Goal: Information Seeking & Learning: Learn about a topic

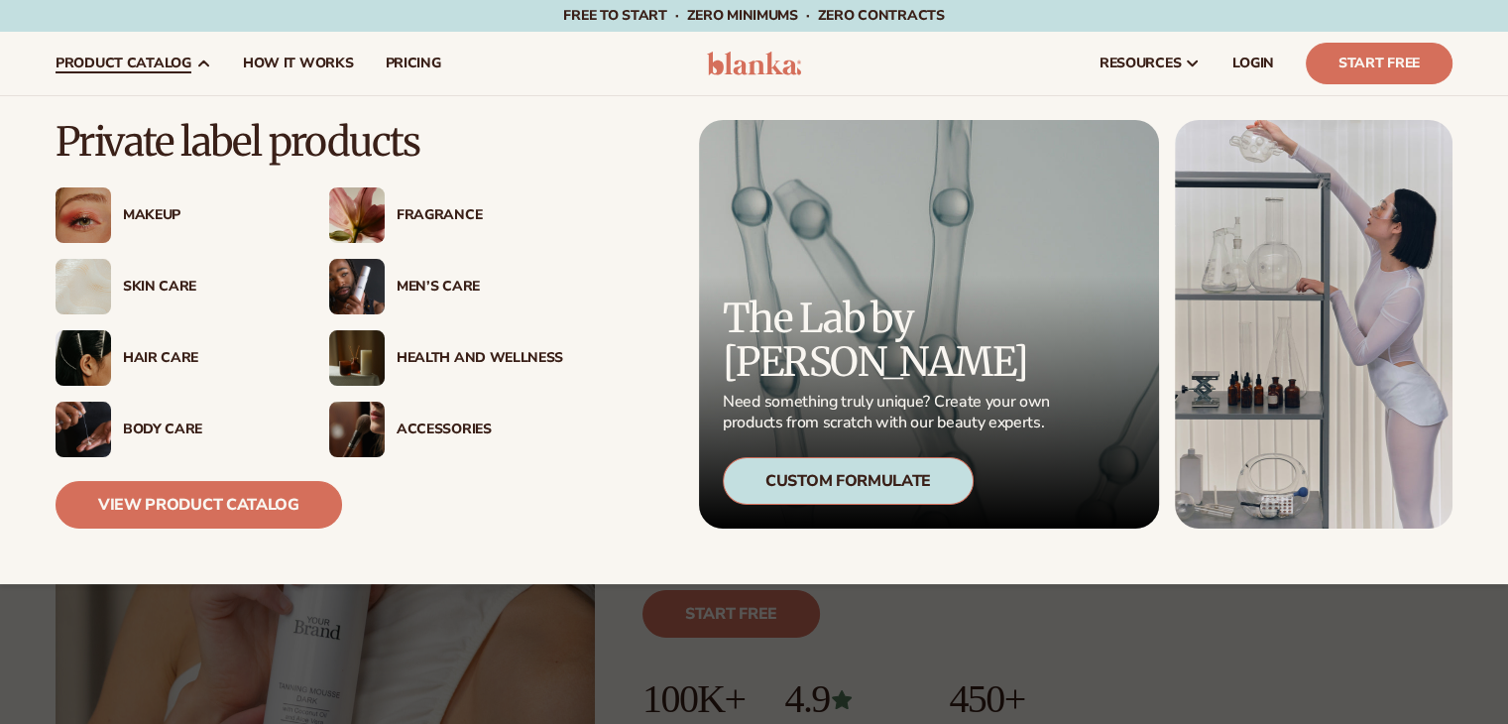
click at [135, 220] on div "Makeup" at bounding box center [206, 215] width 167 height 17
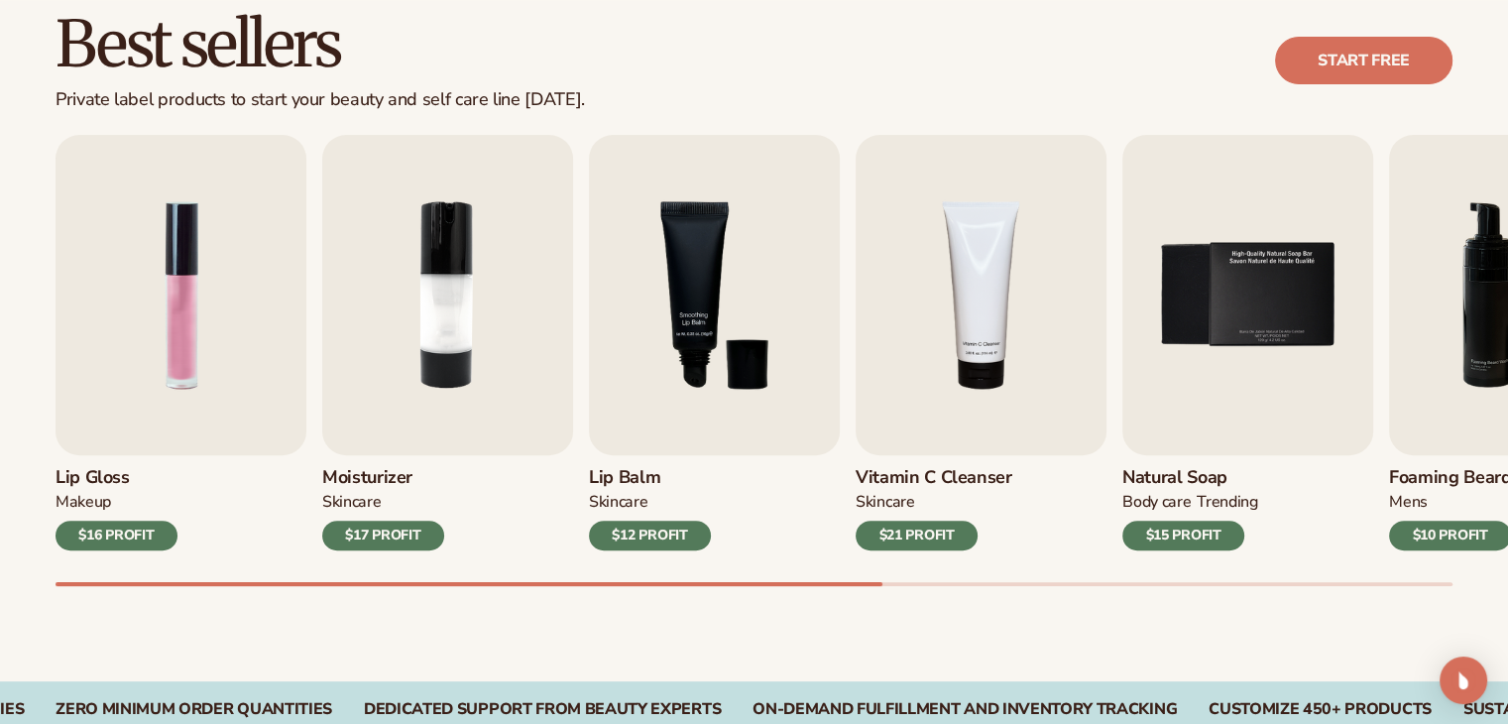
scroll to position [595, 0]
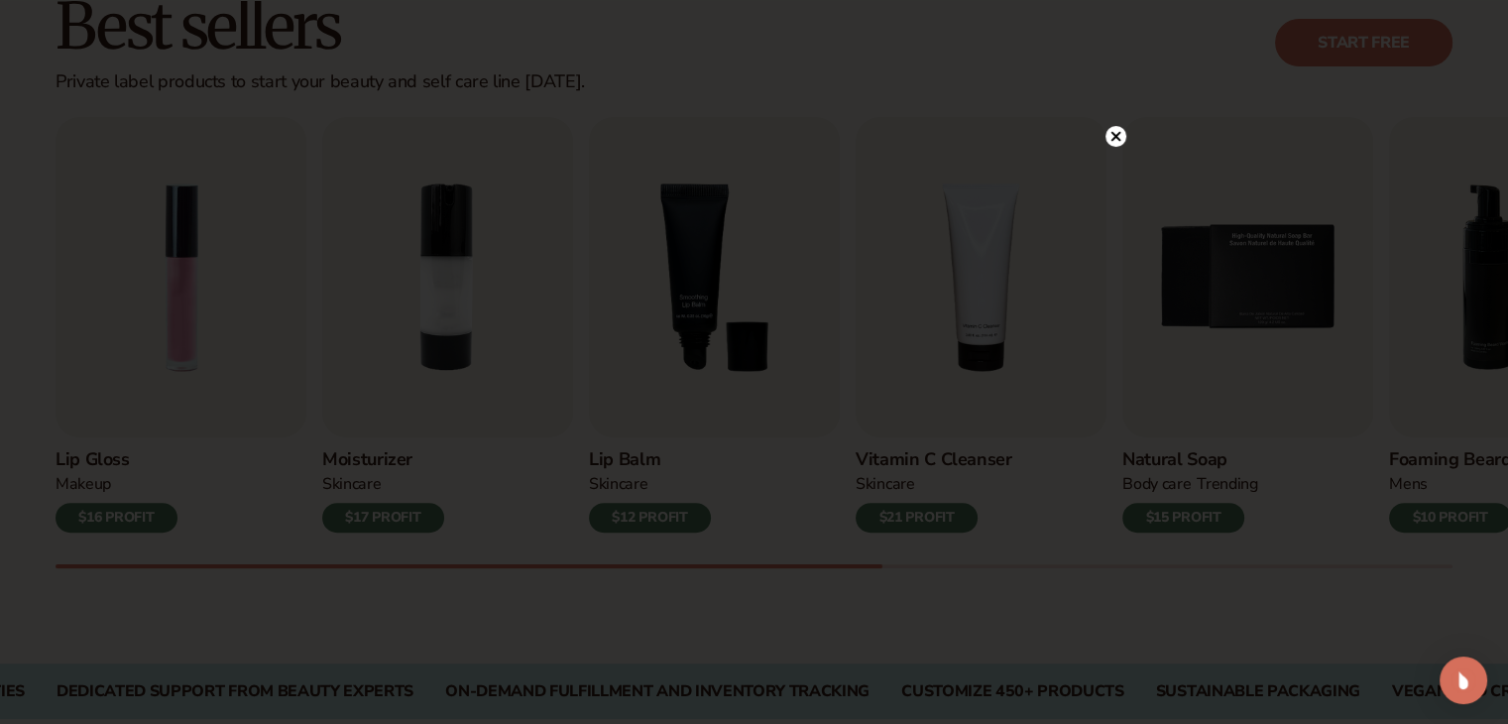
click at [1117, 133] on icon at bounding box center [1116, 136] width 10 height 10
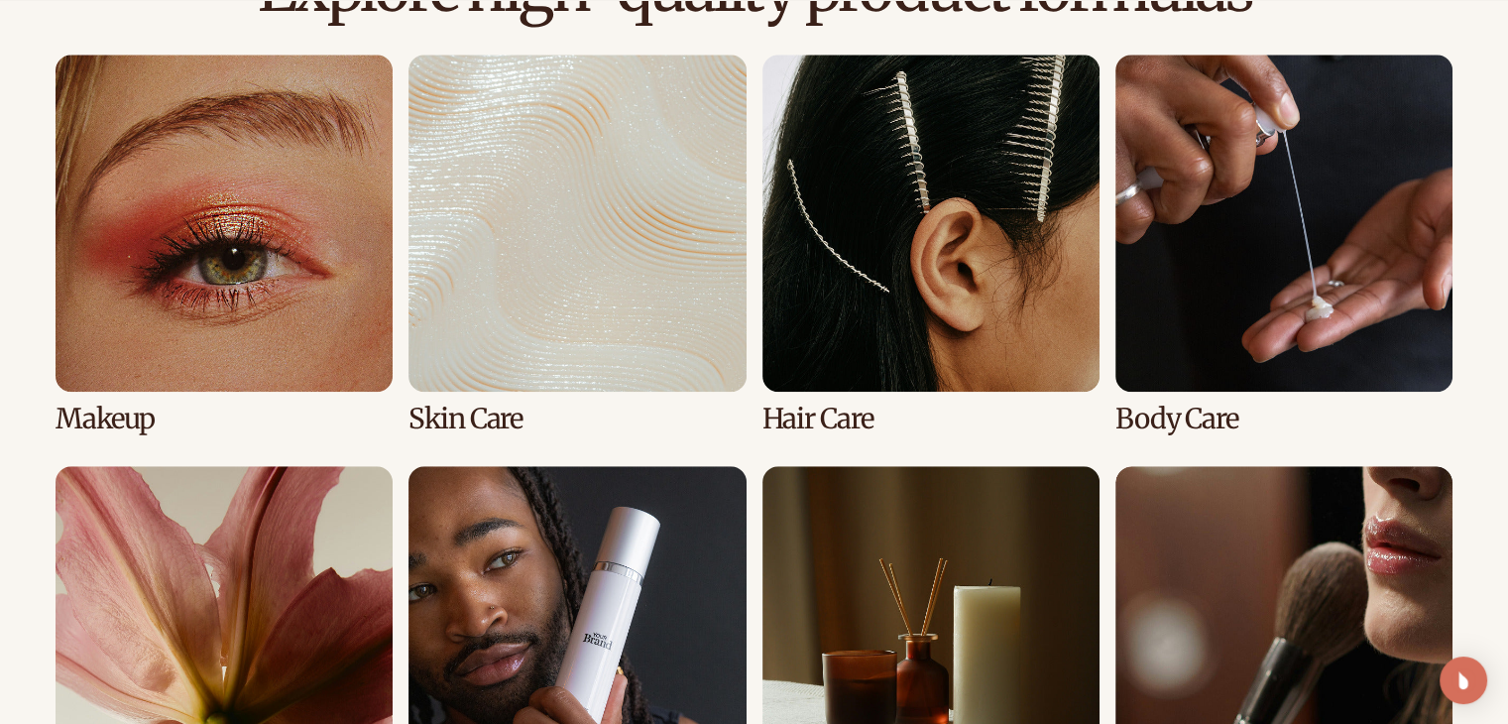
scroll to position [1478, 0]
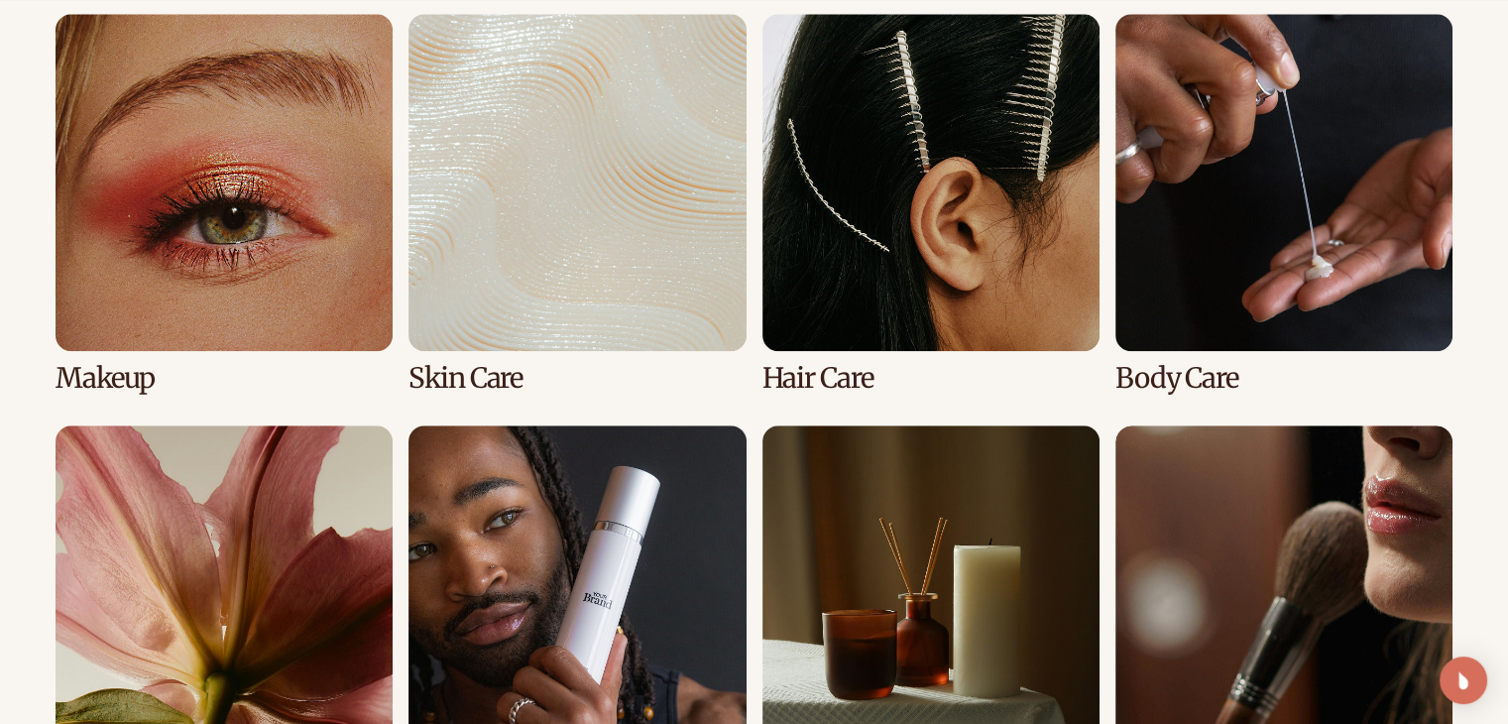
click at [282, 283] on link "1 / 8" at bounding box center [224, 204] width 337 height 380
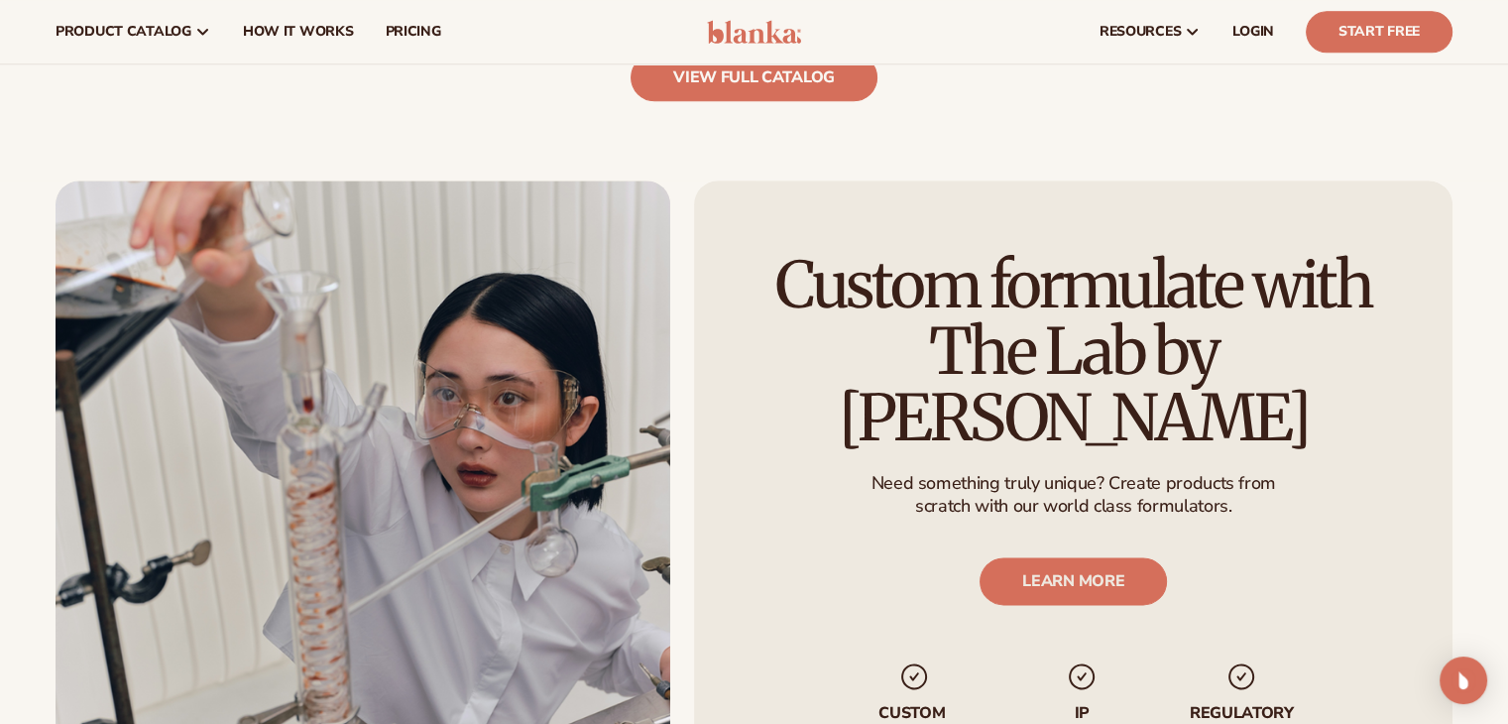
scroll to position [2313, 0]
click at [763, 82] on link "view full catalog" at bounding box center [754, 79] width 247 height 48
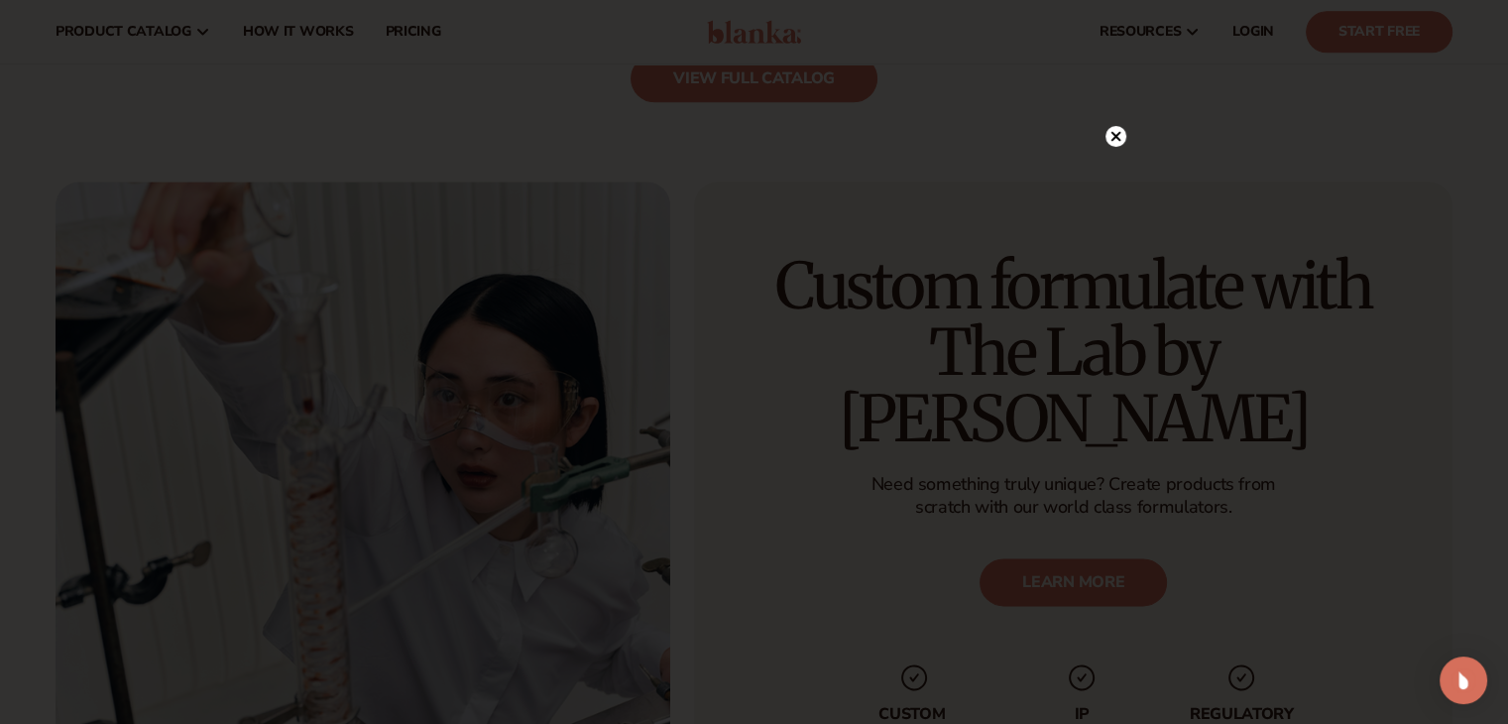
click at [1112, 136] on circle at bounding box center [1116, 136] width 21 height 21
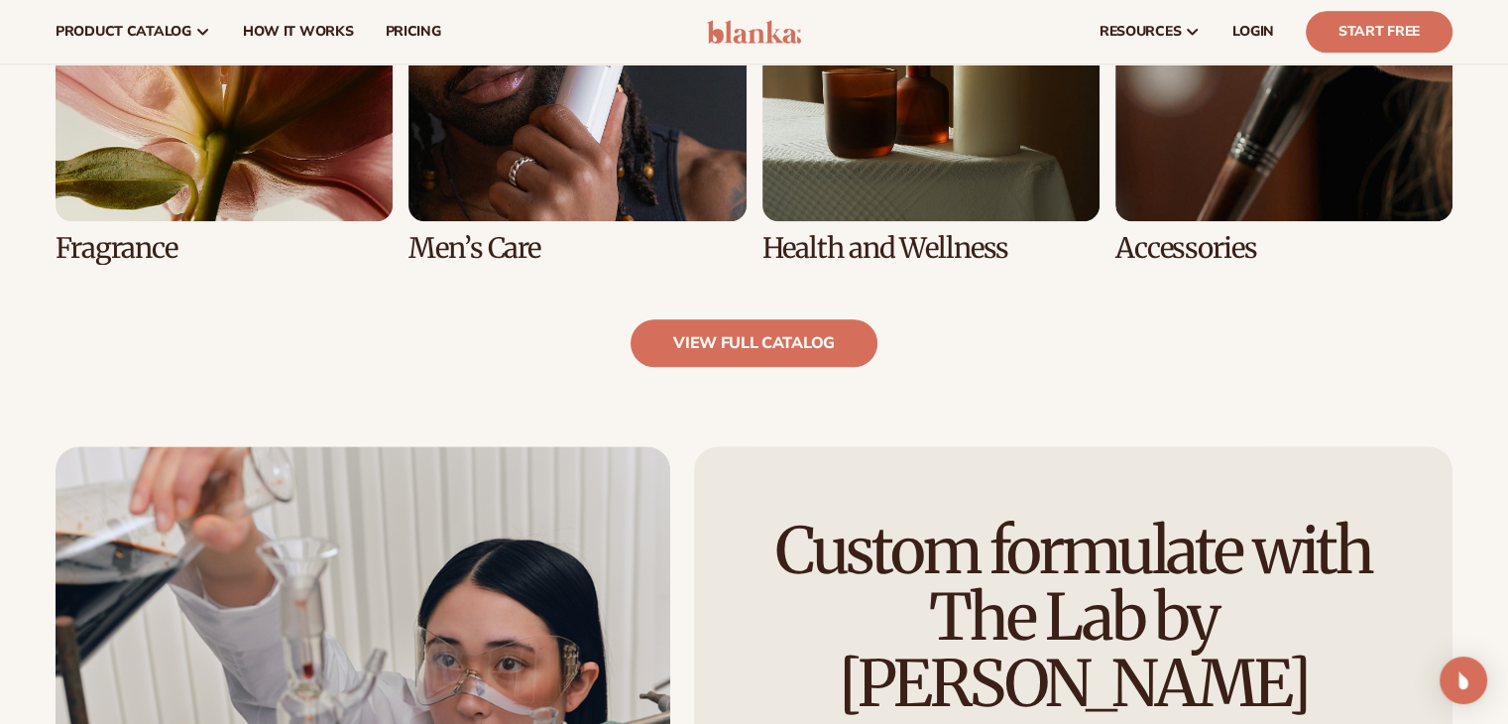
scroll to position [2047, 0]
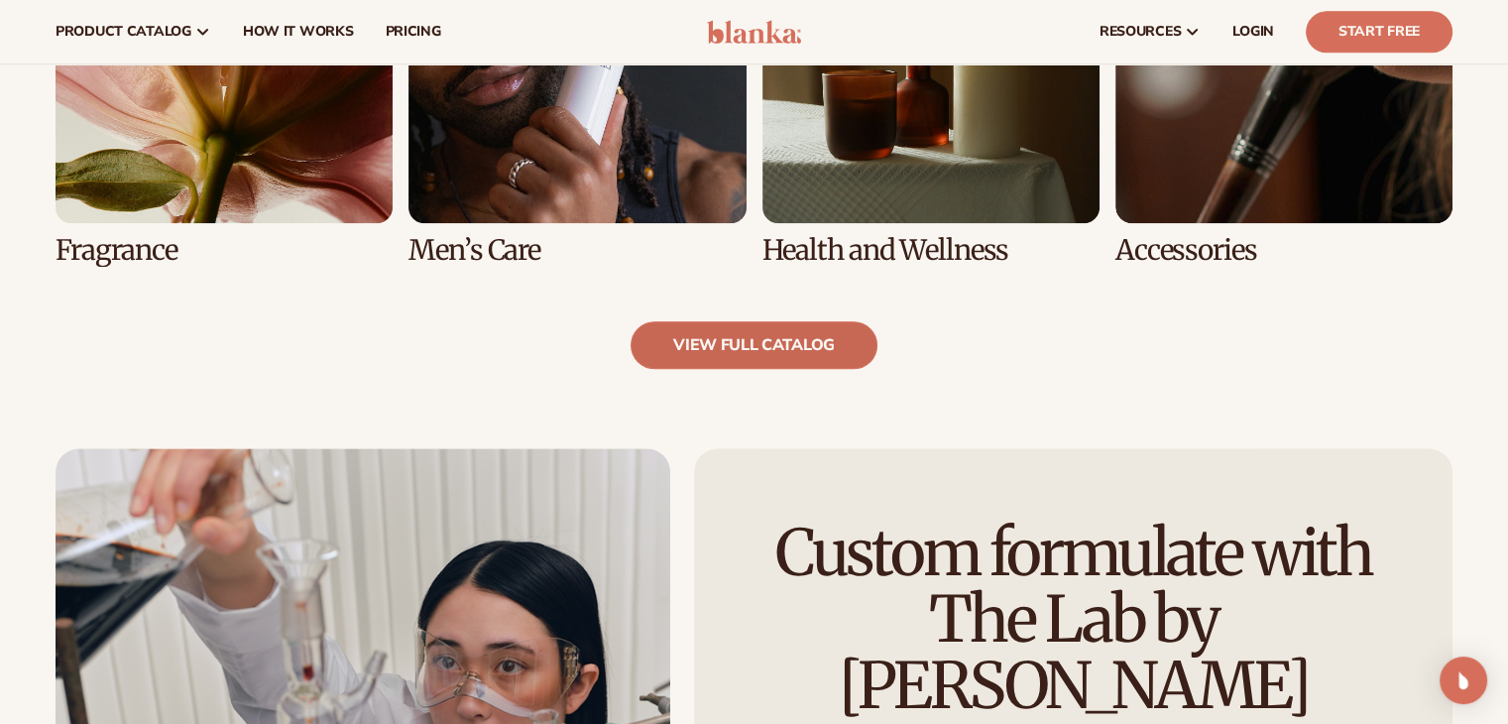
click at [745, 344] on link "view full catalog" at bounding box center [754, 345] width 247 height 48
